Goal: Task Accomplishment & Management: Manage account settings

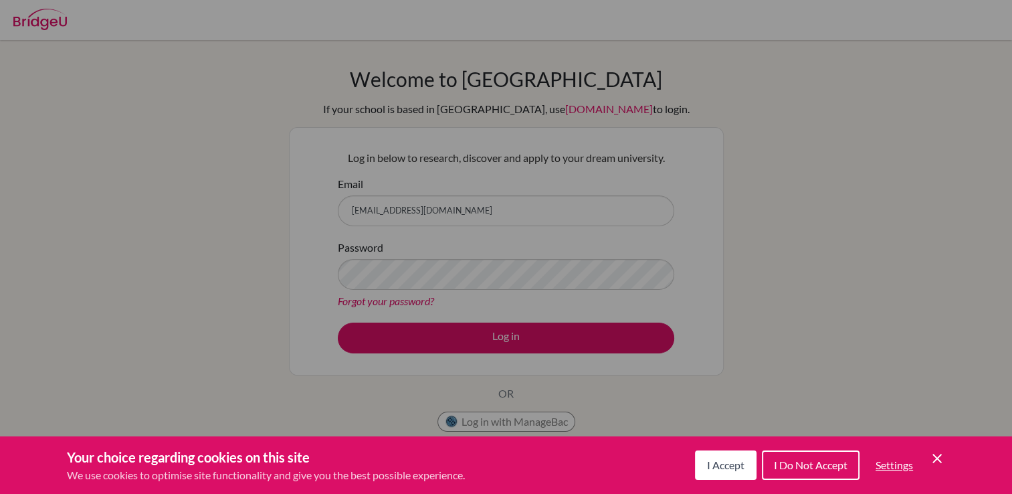
click at [708, 477] on button "I Accept" at bounding box center [726, 464] width 62 height 29
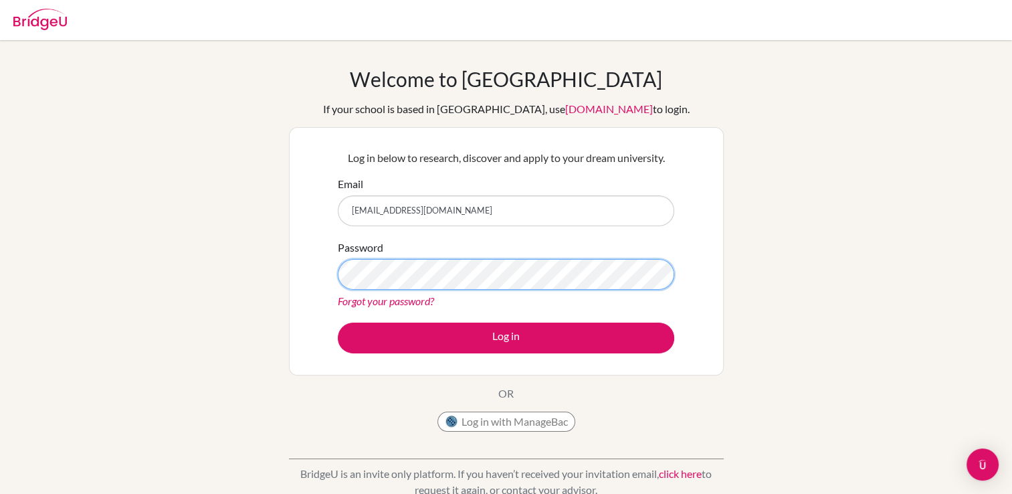
click at [338, 322] on button "Log in" at bounding box center [506, 337] width 336 height 31
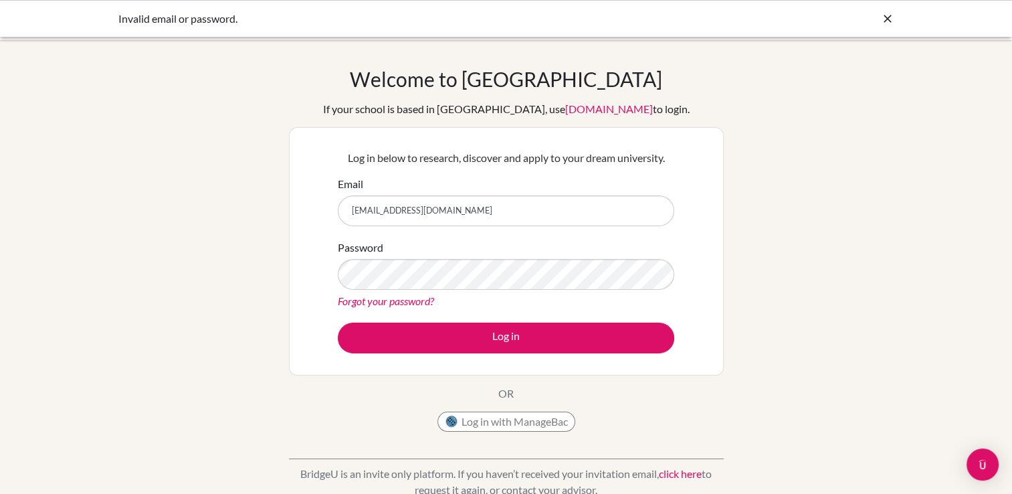
click at [519, 290] on div "Password Forgot your password?" at bounding box center [506, 274] width 336 height 70
click at [338, 322] on button "Log in" at bounding box center [506, 337] width 336 height 31
click at [601, 304] on div "Forgot your password?" at bounding box center [506, 301] width 336 height 16
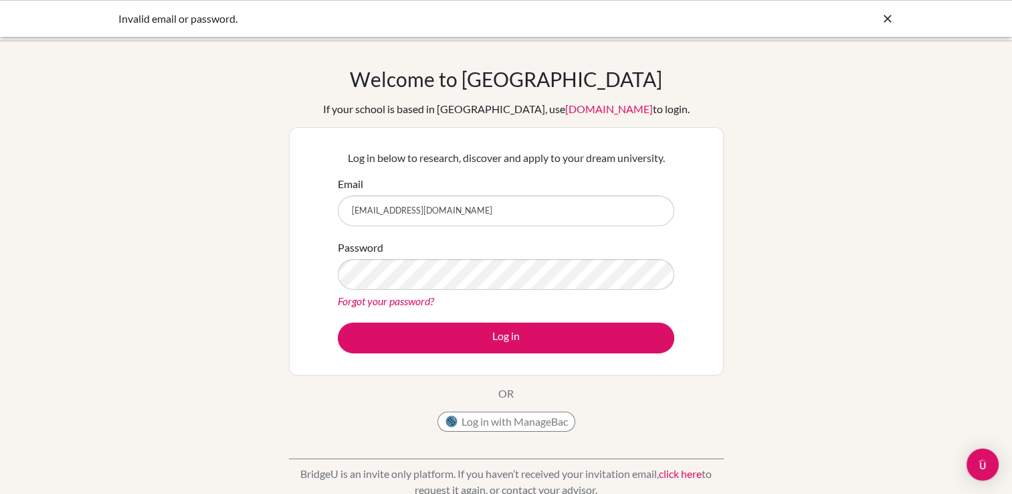
click at [379, 304] on link "Forgot your password?" at bounding box center [386, 300] width 96 height 13
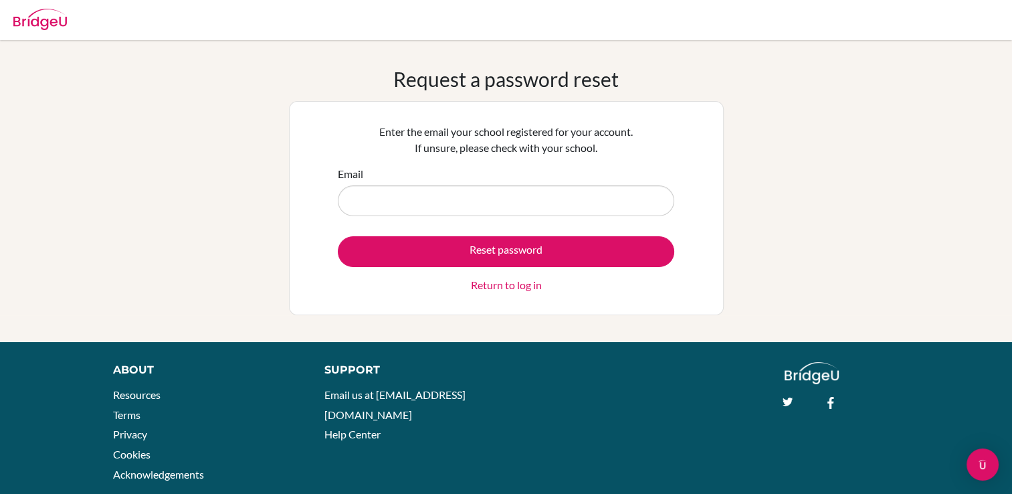
click at [436, 179] on div "Email" at bounding box center [506, 191] width 336 height 50
click at [468, 228] on form "Email Reset password Return to log in" at bounding box center [506, 229] width 336 height 127
click at [453, 198] on input "Email" at bounding box center [506, 200] width 336 height 31
type input "[EMAIL_ADDRESS][DOMAIN_NAME]"
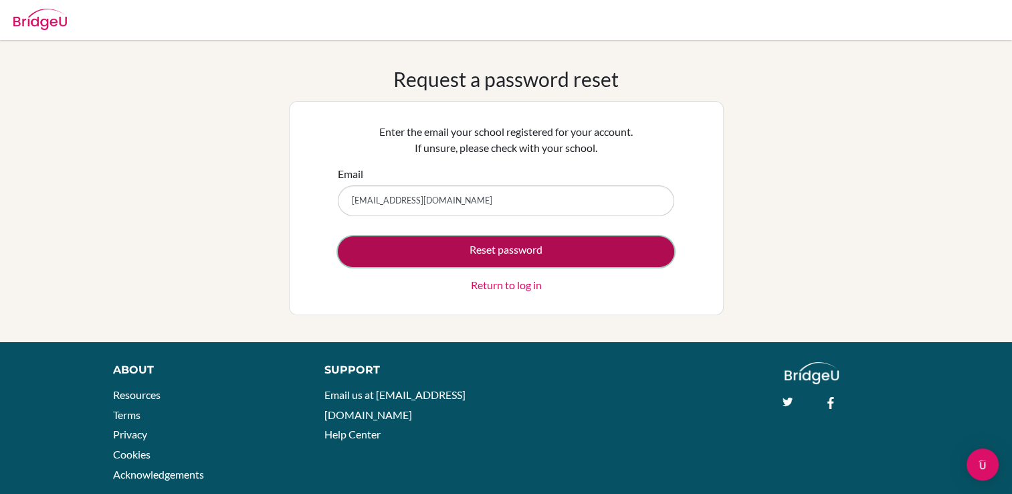
click at [467, 251] on button "Reset password" at bounding box center [506, 251] width 336 height 31
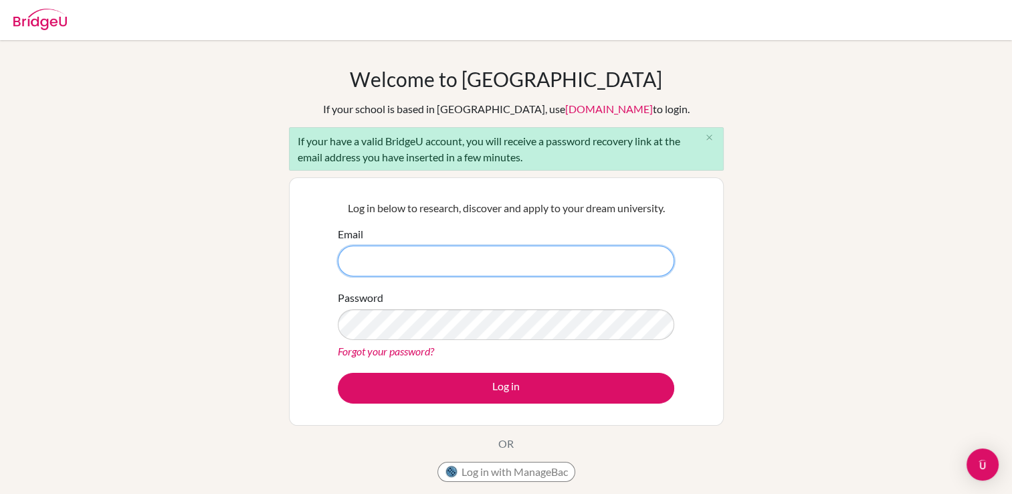
click at [419, 256] on input "Email" at bounding box center [506, 260] width 336 height 31
type input "[EMAIL_ADDRESS][DOMAIN_NAME]"
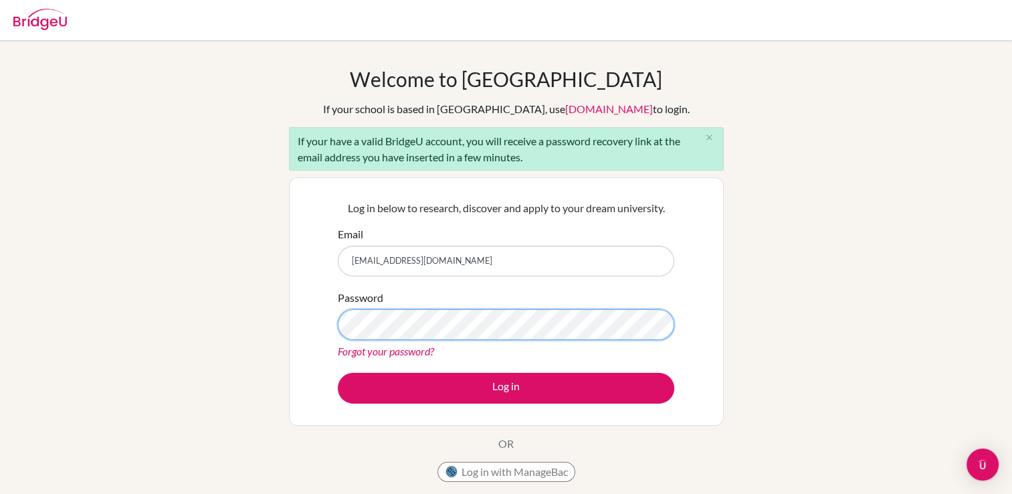
click at [338, 373] on button "Log in" at bounding box center [506, 388] width 336 height 31
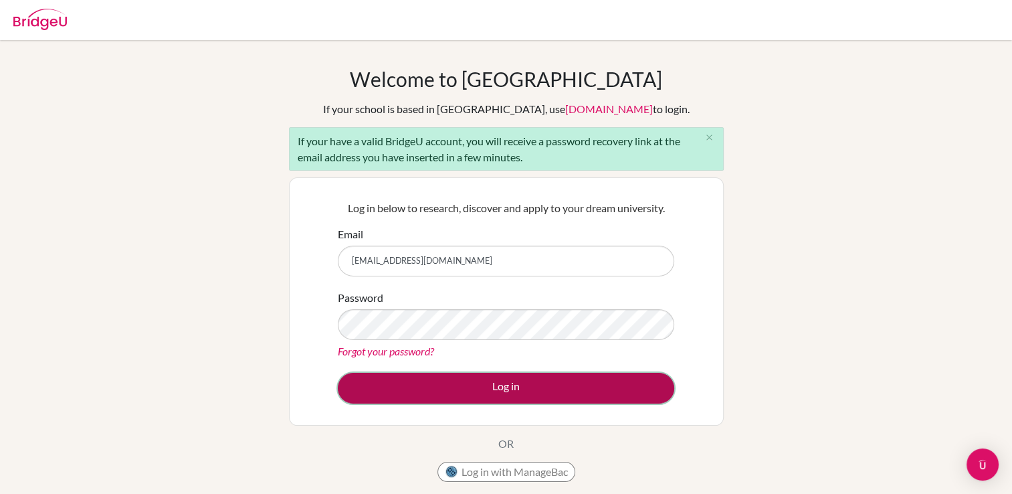
click at [457, 374] on button "Log in" at bounding box center [506, 388] width 336 height 31
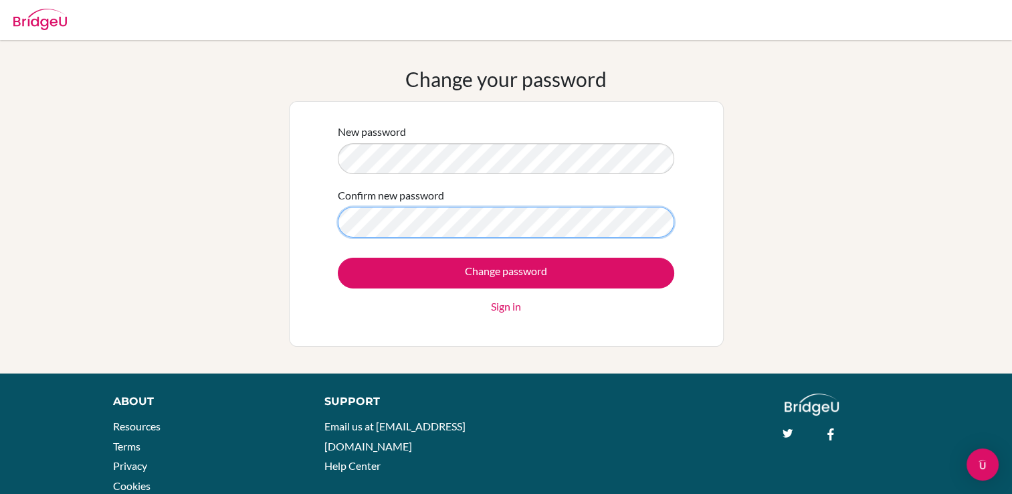
click at [338, 258] on input "Change password" at bounding box center [506, 273] width 336 height 31
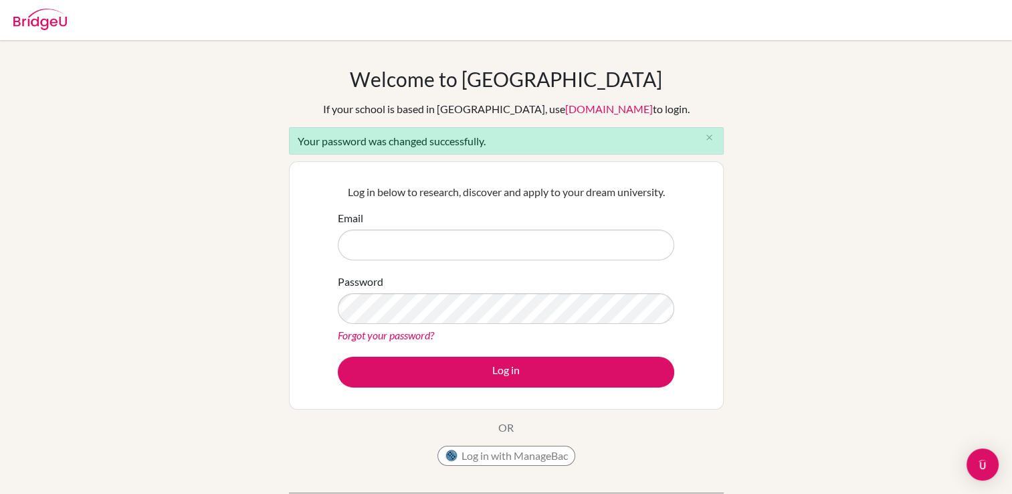
click at [519, 264] on form "Email Password Forgot your password? Log in" at bounding box center [506, 298] width 336 height 177
click at [515, 246] on input "Email" at bounding box center [506, 244] width 336 height 31
click at [498, 249] on input "Email" at bounding box center [506, 244] width 336 height 31
